Goal: Task Accomplishment & Management: Complete application form

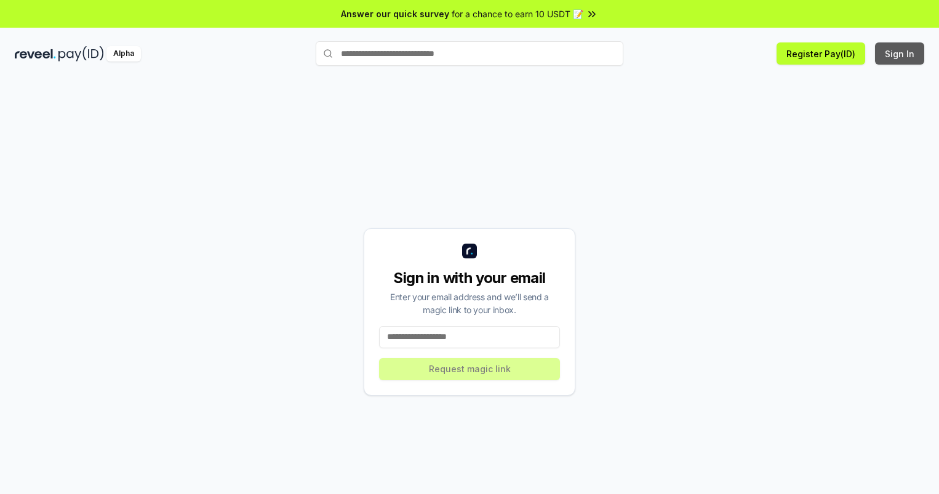
click at [900, 54] on button "Sign In" at bounding box center [899, 53] width 49 height 22
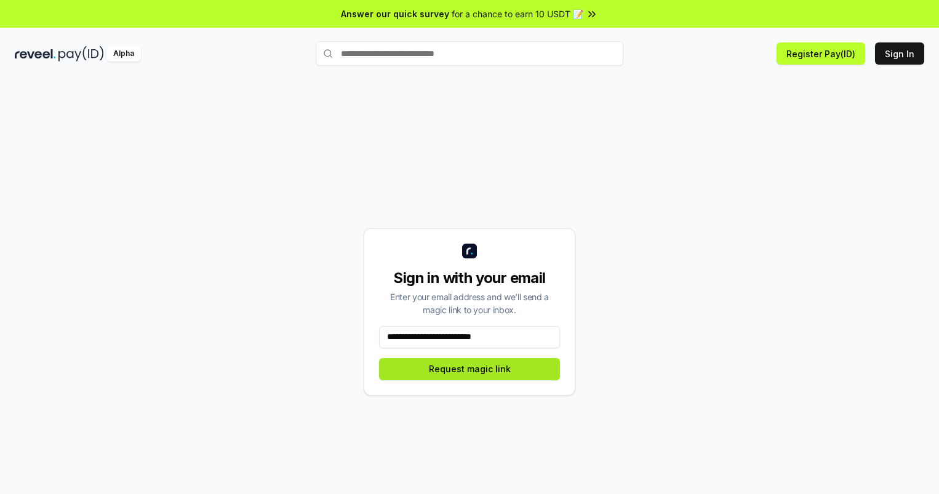
type input "**********"
click at [469, 368] on button "Request magic link" at bounding box center [469, 369] width 181 height 22
